Goal: Communication & Community: Share content

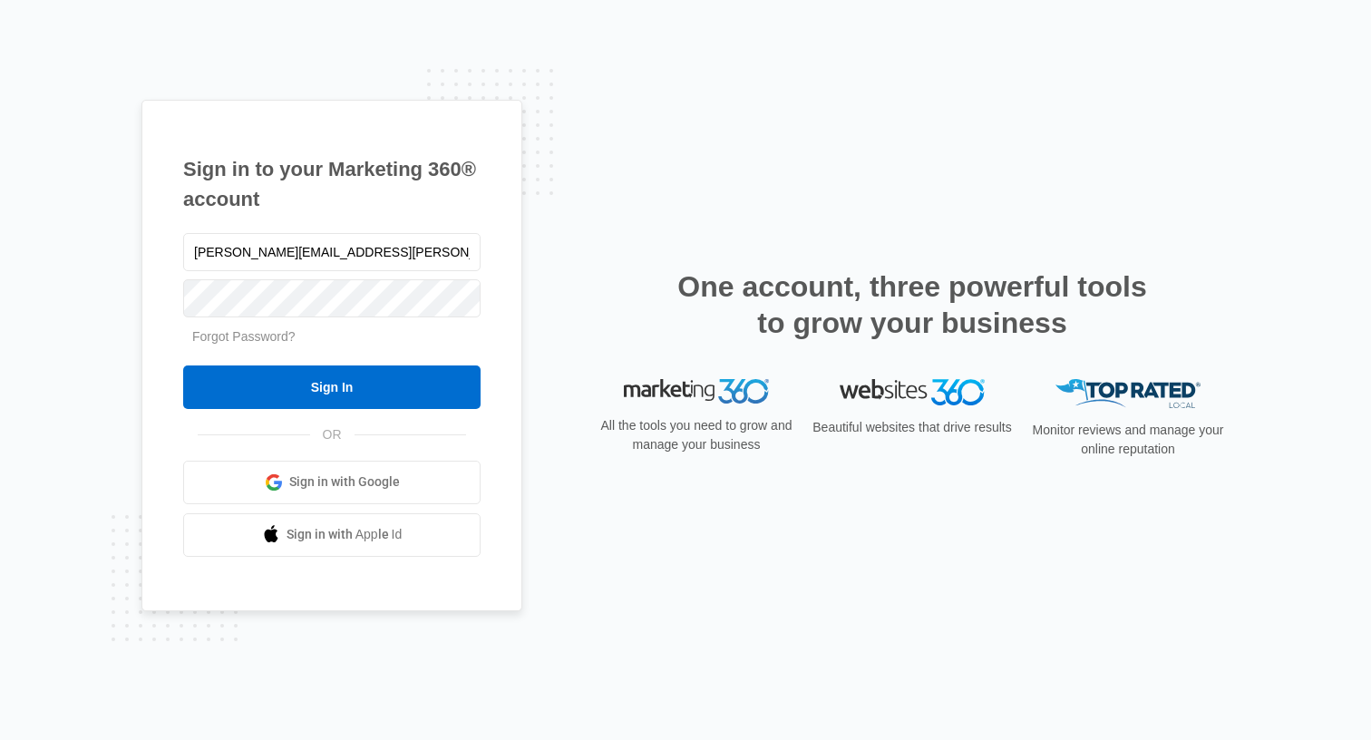
type input "[PERSON_NAME][EMAIL_ADDRESS][PERSON_NAME][DOMAIN_NAME]"
click at [183, 365] on input "Sign In" at bounding box center [331, 387] width 297 height 44
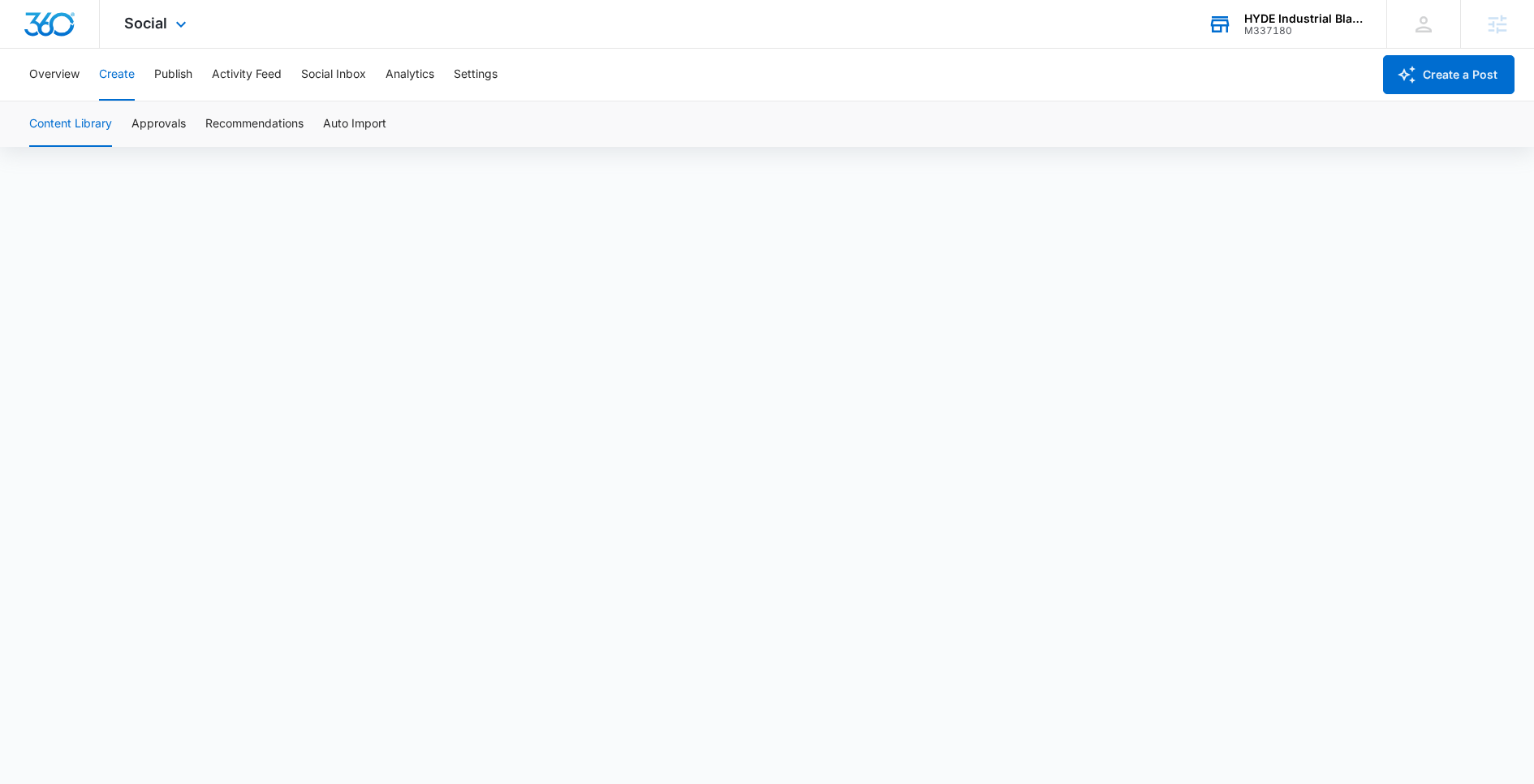
click at [1318, 25] on div "M337180" at bounding box center [1303, 30] width 118 height 12
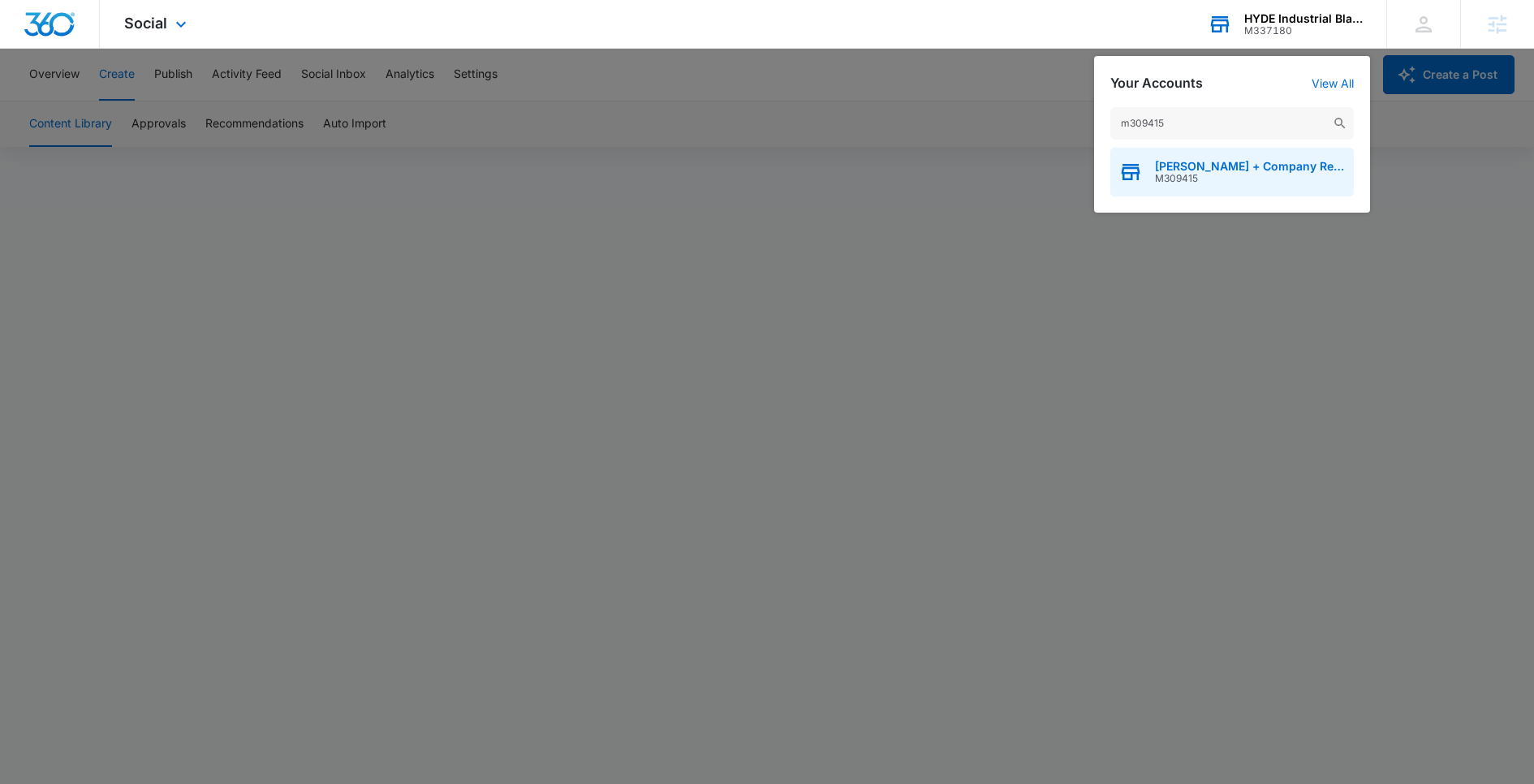
type input "m309415"
click at [1137, 195] on div "[PERSON_NAME] + Company Real Estate Group M309415" at bounding box center [1231, 172] width 243 height 48
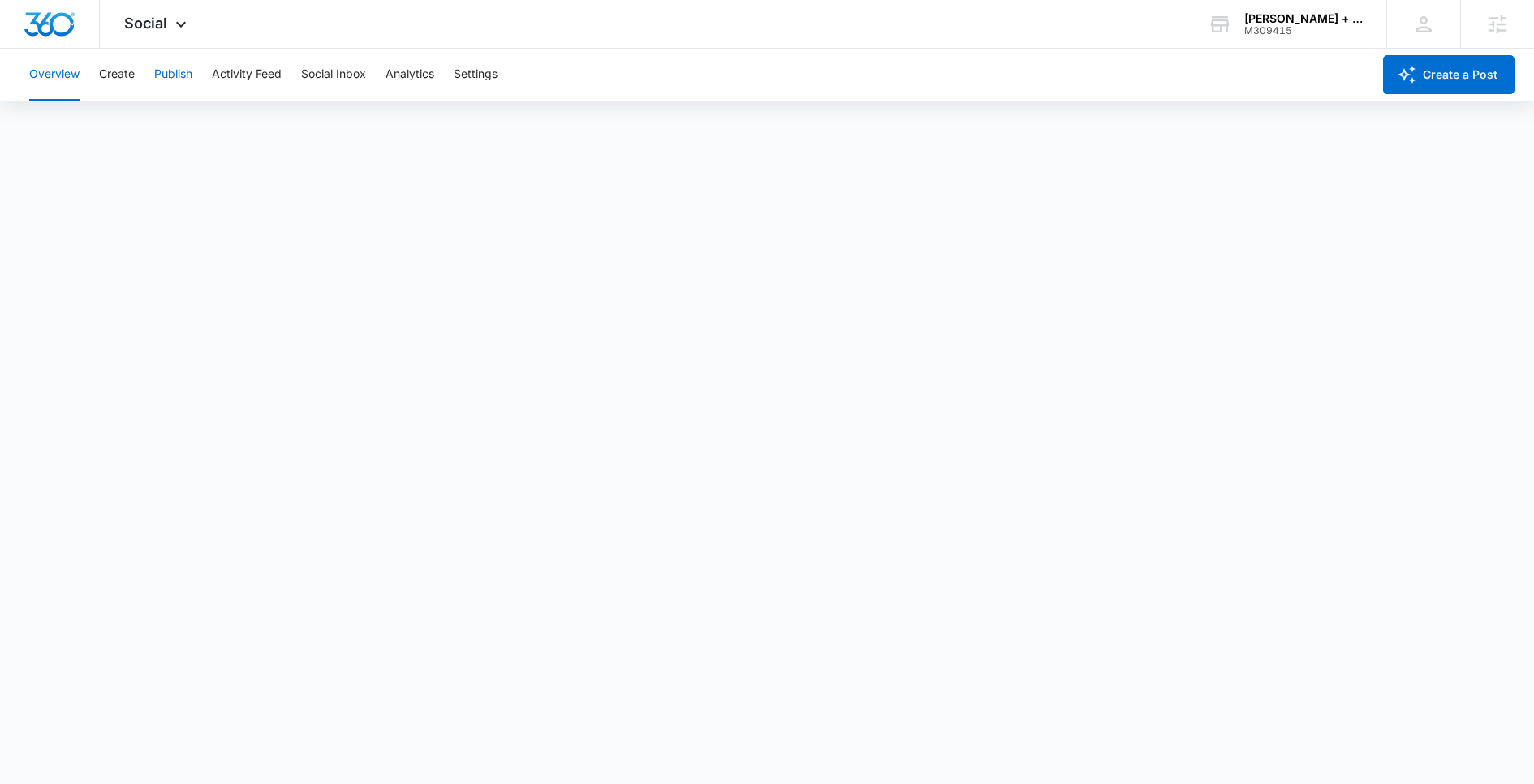
click at [187, 71] on button "Publish" at bounding box center [173, 74] width 38 height 52
click at [124, 69] on button "Create" at bounding box center [117, 74] width 36 height 52
